Goal: Find specific page/section: Find specific page/section

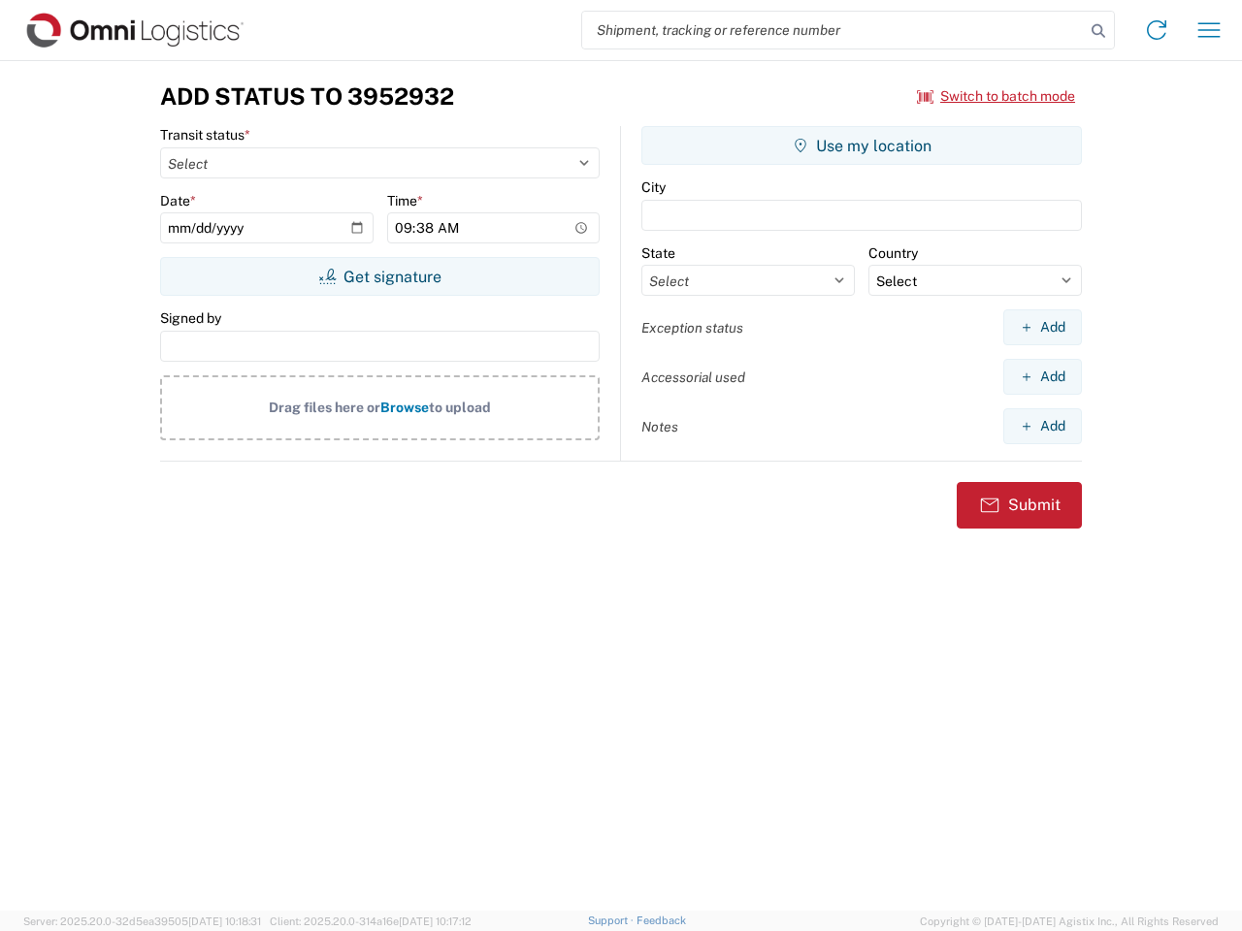
click at [833, 30] on input "search" at bounding box center [833, 30] width 502 height 37
click at [1098, 31] on icon at bounding box center [1097, 30] width 27 height 27
click at [1156, 30] on icon at bounding box center [1156, 30] width 31 height 31
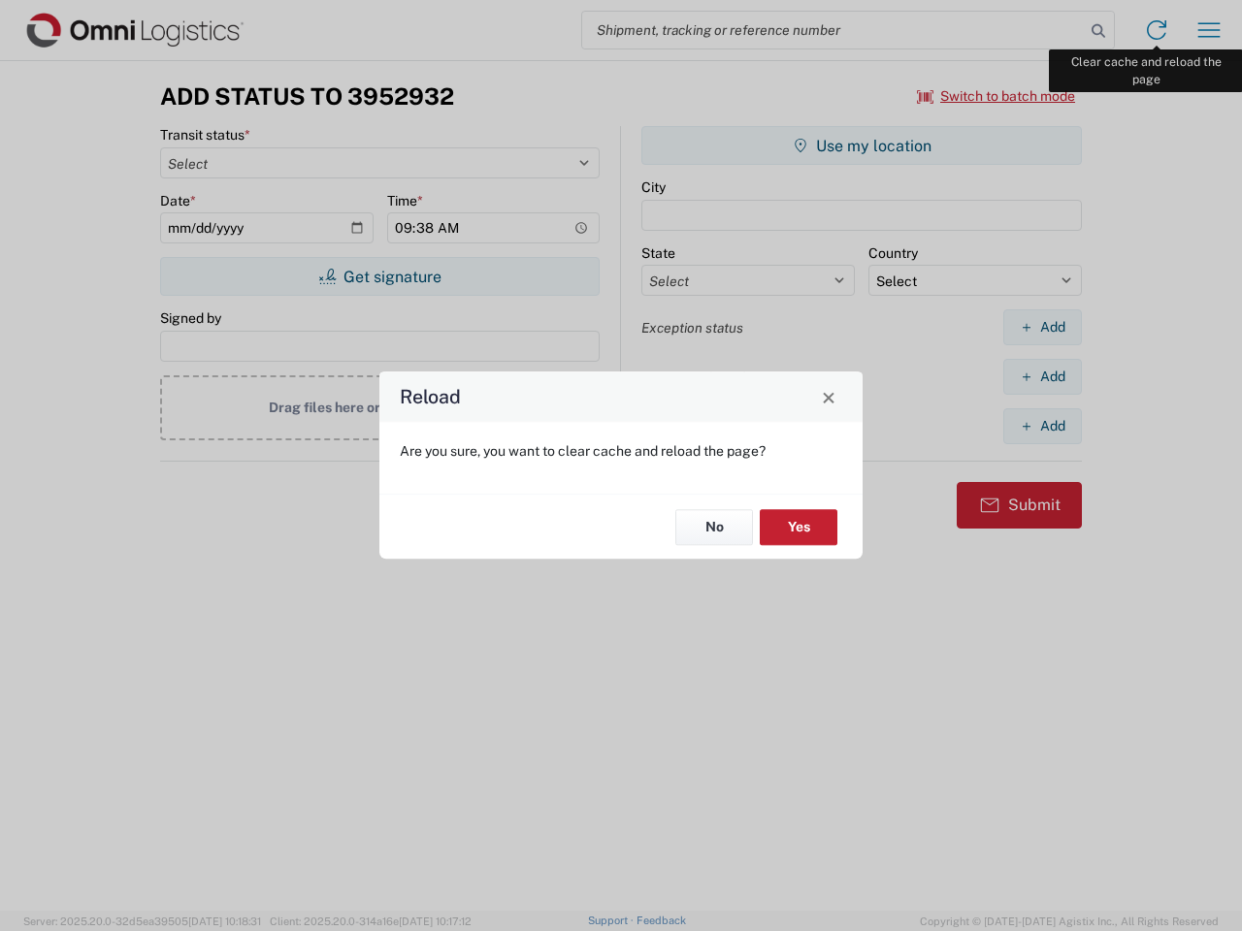
click at [1209, 30] on div "Reload Are you sure, you want to clear cache and reload the page? No Yes" at bounding box center [621, 465] width 1242 height 931
click at [996, 96] on div "Reload Are you sure, you want to clear cache and reload the page? No Yes" at bounding box center [621, 465] width 1242 height 931
click at [379, 276] on div "Reload Are you sure, you want to clear cache and reload the page? No Yes" at bounding box center [621, 465] width 1242 height 931
click at [861, 145] on div "Reload Are you sure, you want to clear cache and reload the page? No Yes" at bounding box center [621, 465] width 1242 height 931
click at [1042, 327] on div "Reload Are you sure, you want to clear cache and reload the page? No Yes" at bounding box center [621, 465] width 1242 height 931
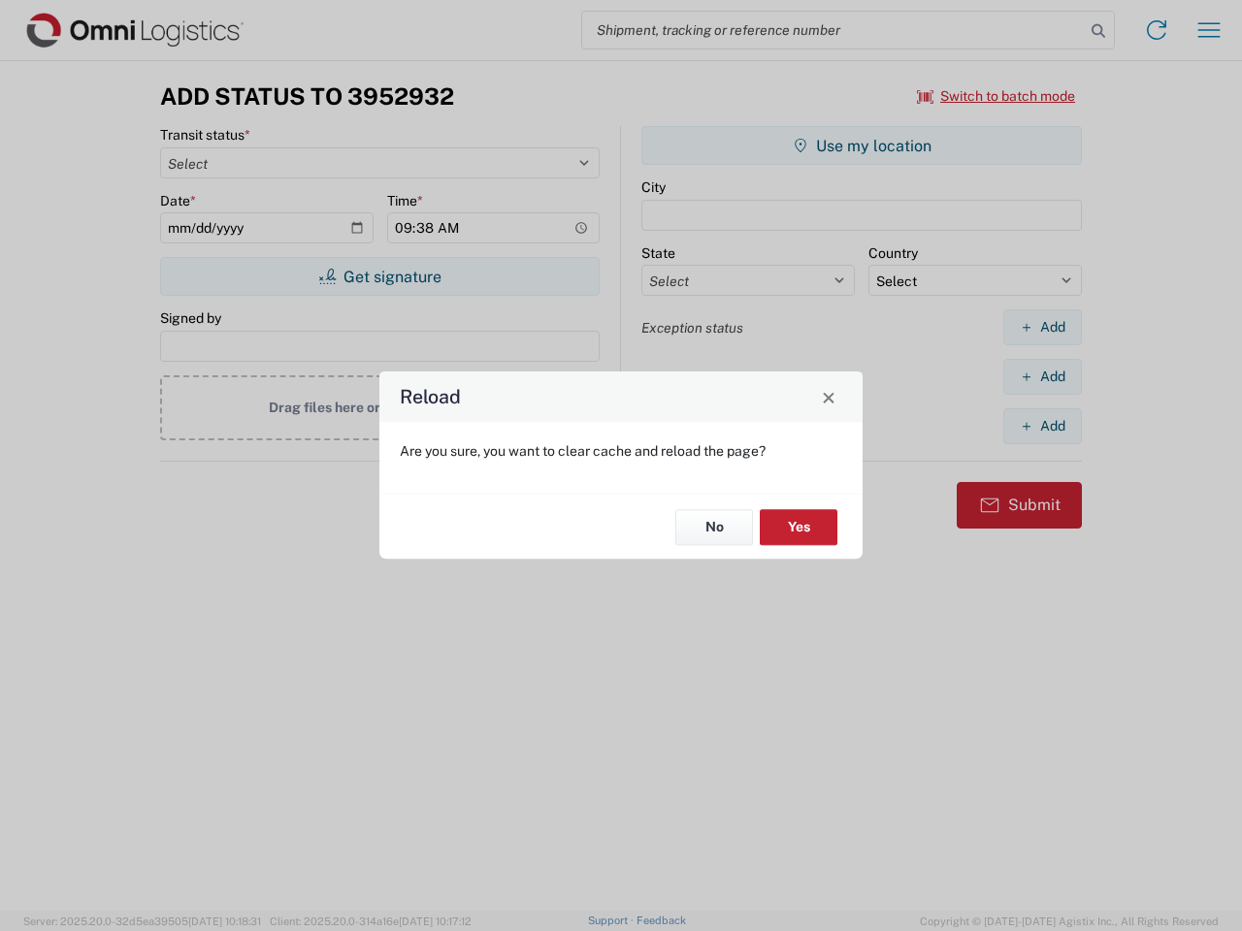
click at [1042, 376] on div "Reload Are you sure, you want to clear cache and reload the page? No Yes" at bounding box center [621, 465] width 1242 height 931
click at [1042, 426] on div "Reload Are you sure, you want to clear cache and reload the page? No Yes" at bounding box center [621, 465] width 1242 height 931
